Goal: Information Seeking & Learning: Learn about a topic

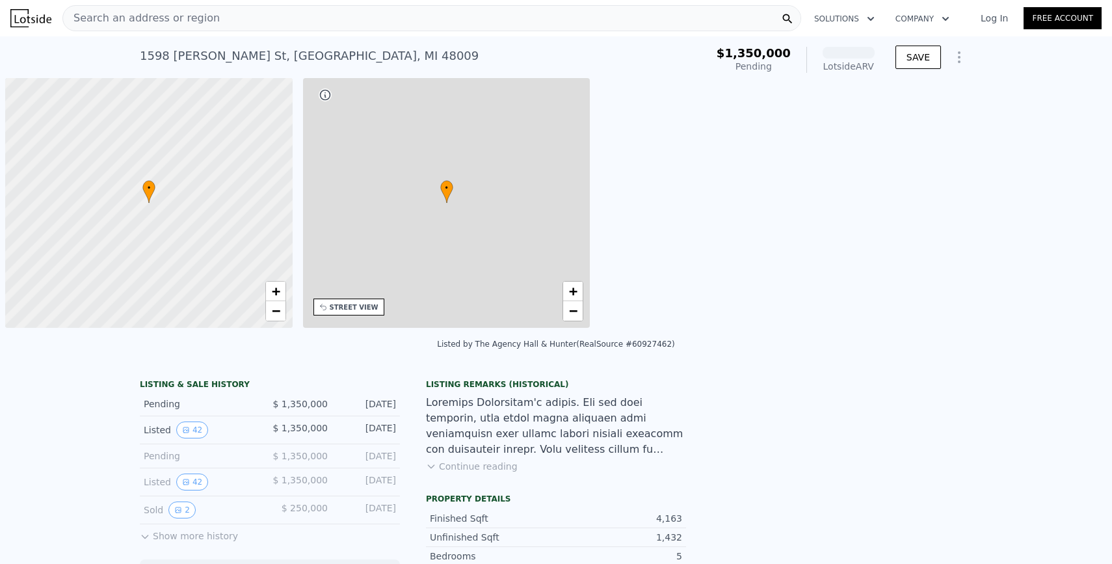
scroll to position [0, 5]
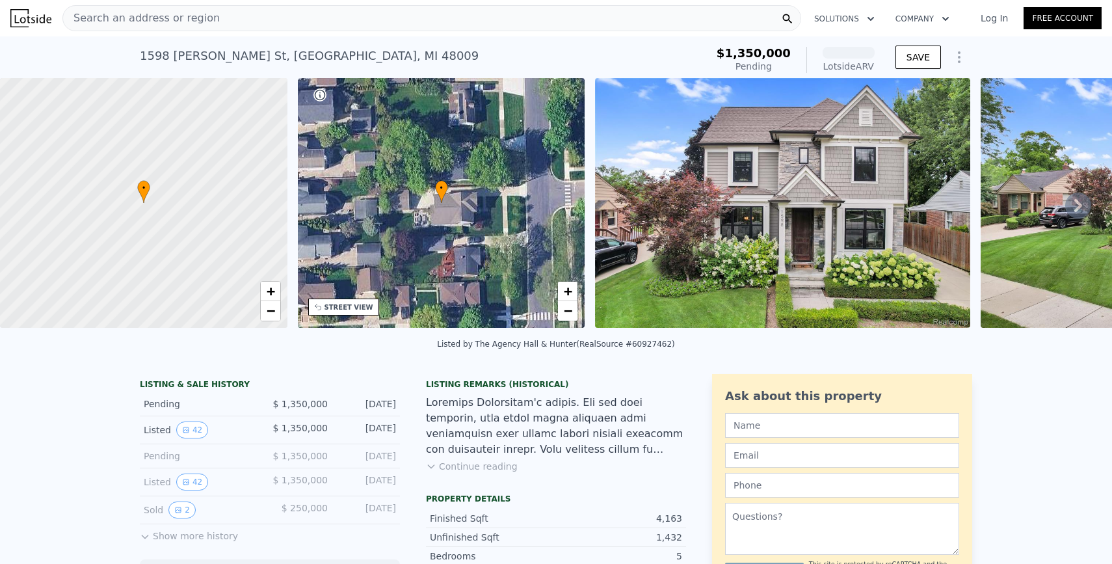
click at [448, 414] on div at bounding box center [556, 426] width 260 height 62
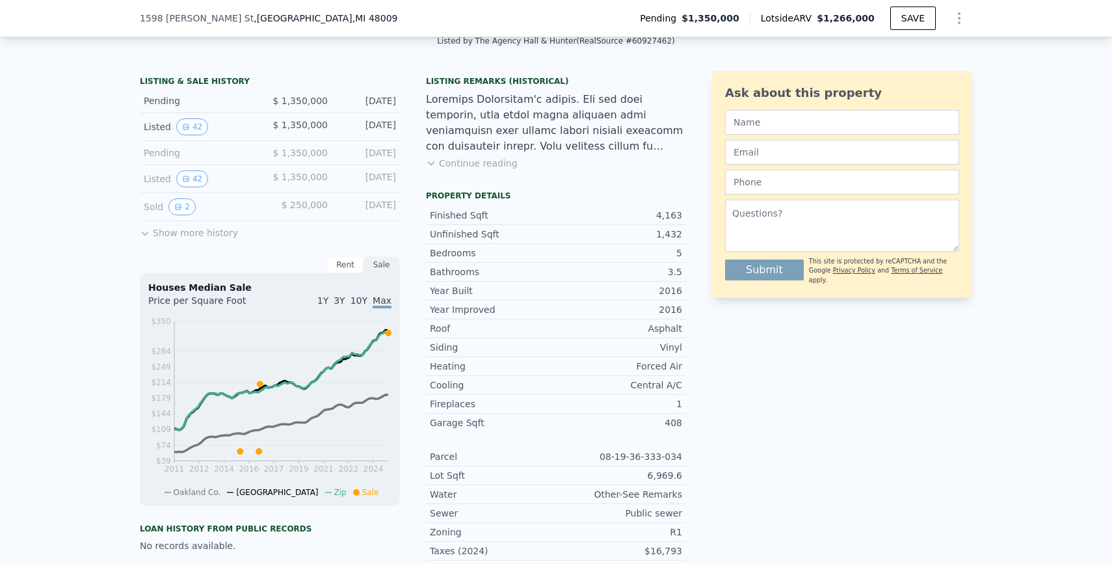
scroll to position [298, 0]
click at [181, 211] on button "2" at bounding box center [181, 207] width 27 height 17
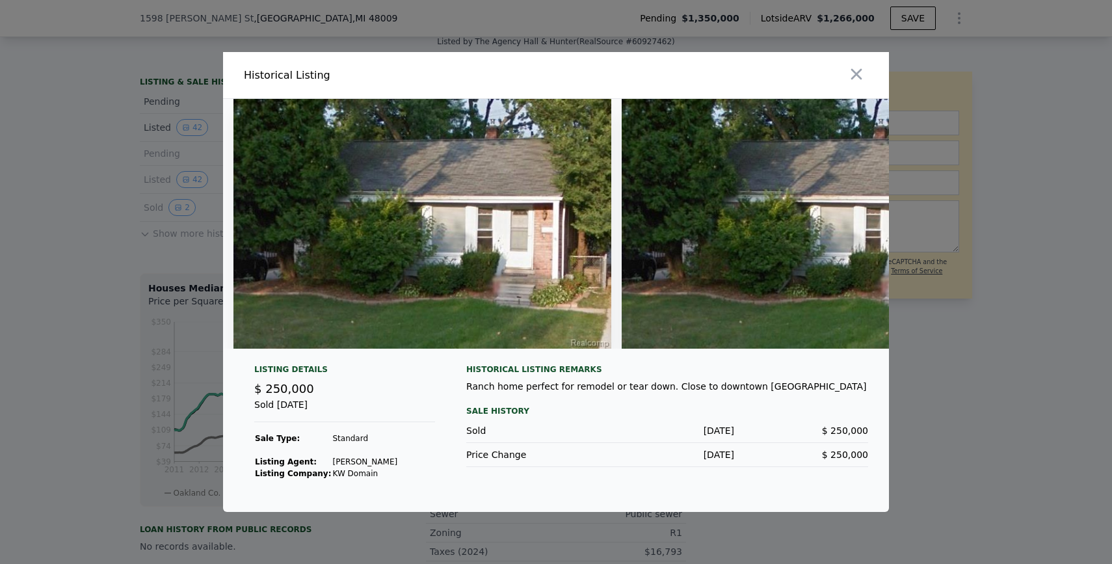
click at [163, 239] on div at bounding box center [556, 282] width 1112 height 564
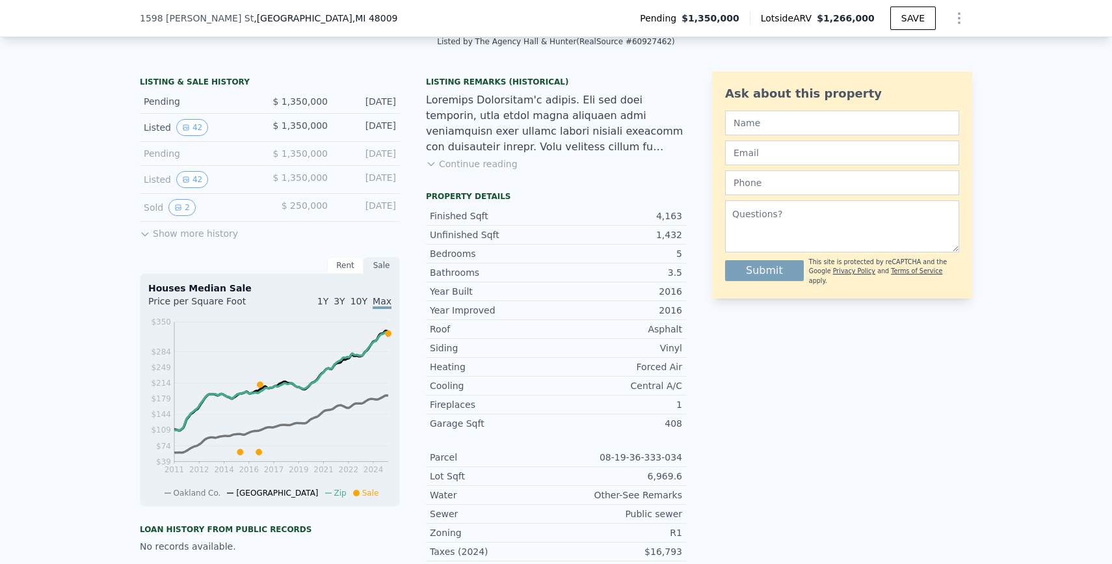
click at [56, 207] on div "LISTING & SALE HISTORY Pending $ 1,350,000 [DATE] Listed 42 $ 1,350,000 [DATE] …" at bounding box center [556, 419] width 1112 height 716
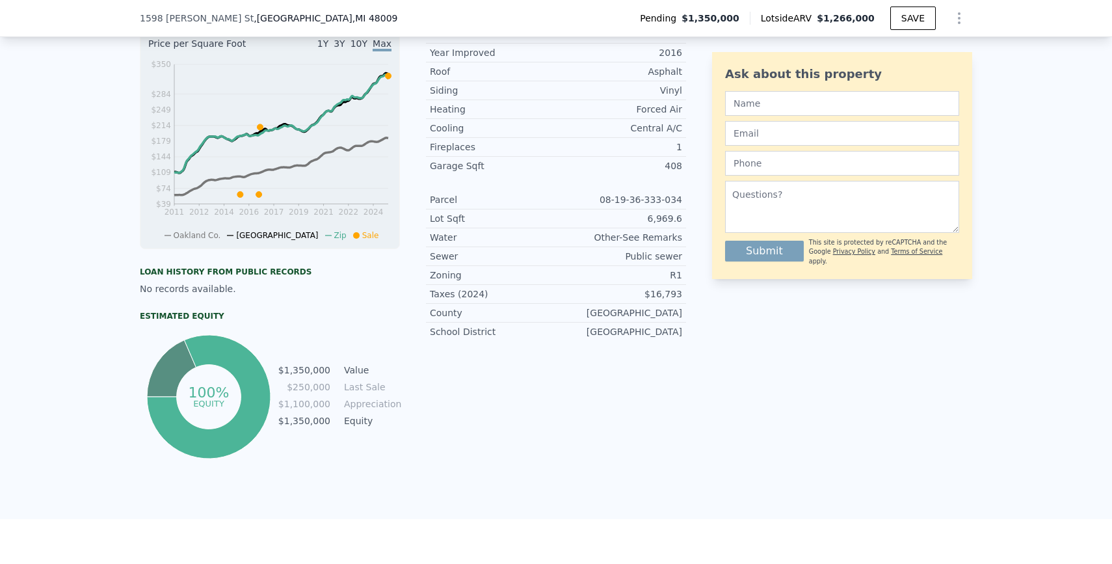
scroll to position [565, 0]
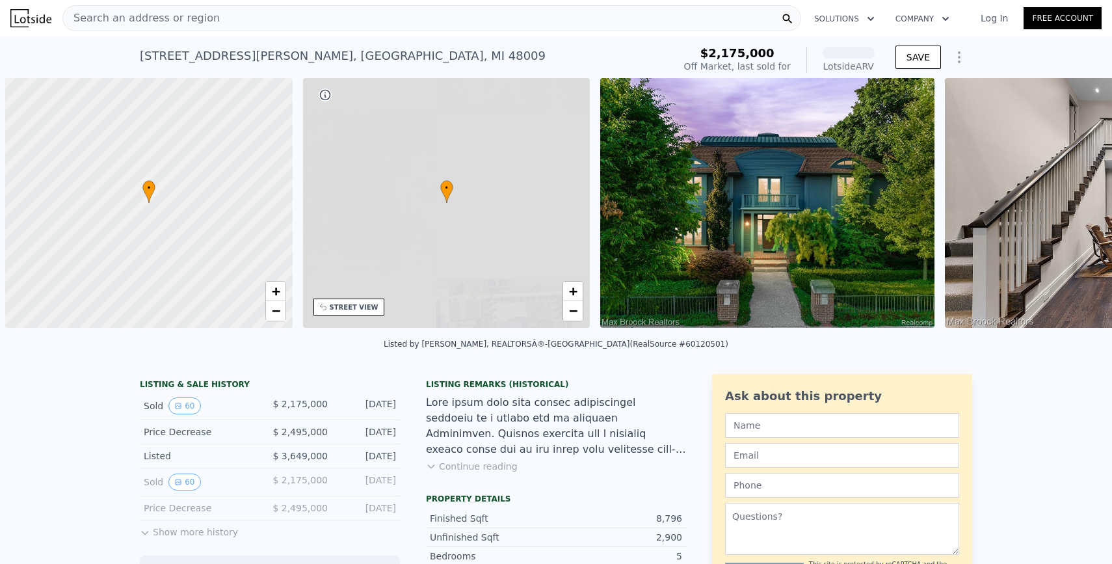
scroll to position [0, 5]
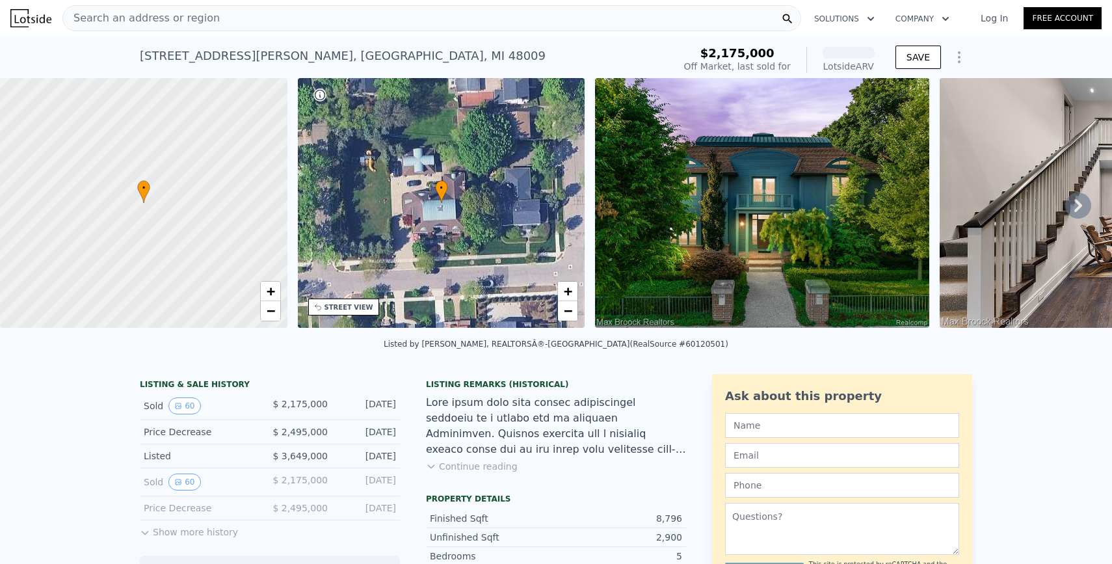
click at [709, 234] on img at bounding box center [762, 203] width 334 height 250
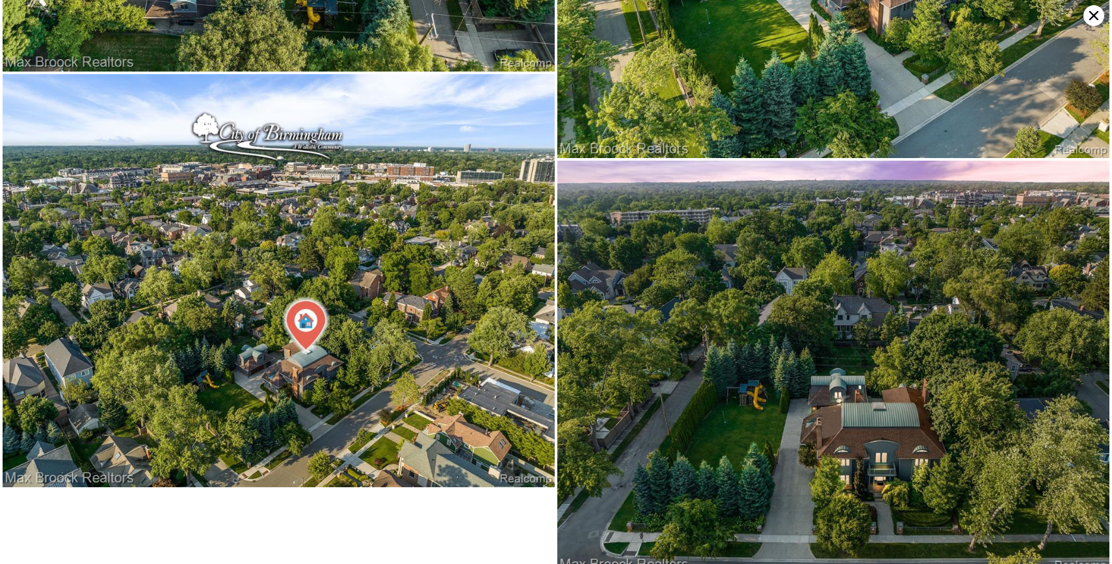
scroll to position [11045, 0]
